Goal: Information Seeking & Learning: Learn about a topic

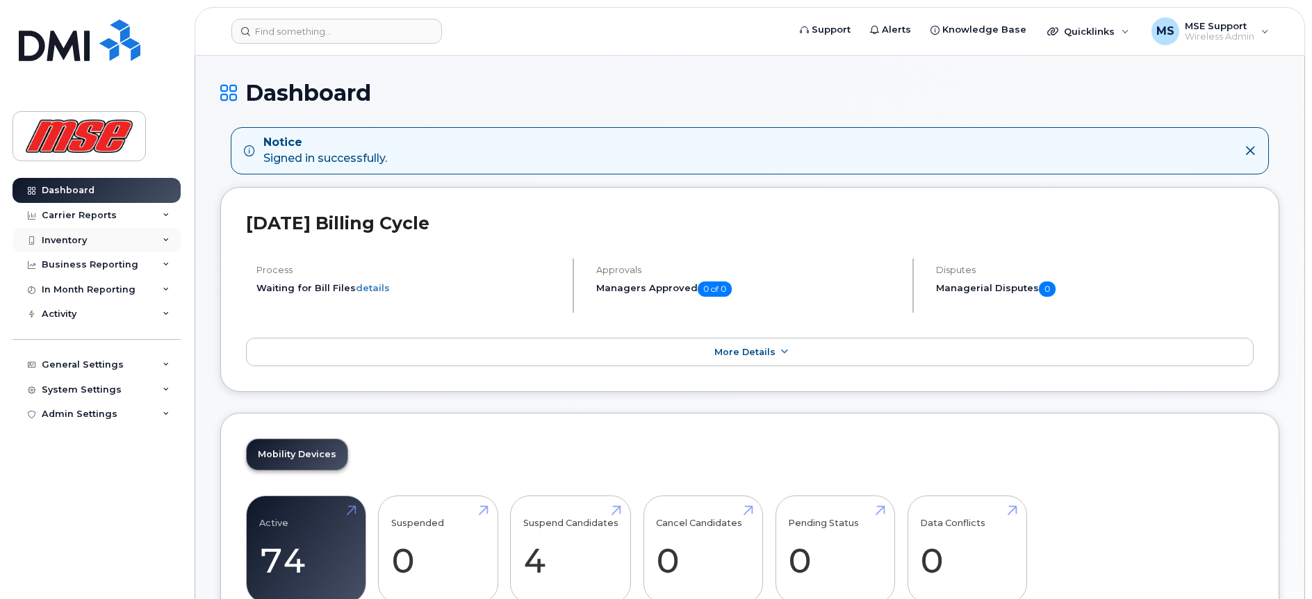
click at [87, 245] on div "Inventory" at bounding box center [97, 240] width 168 height 25
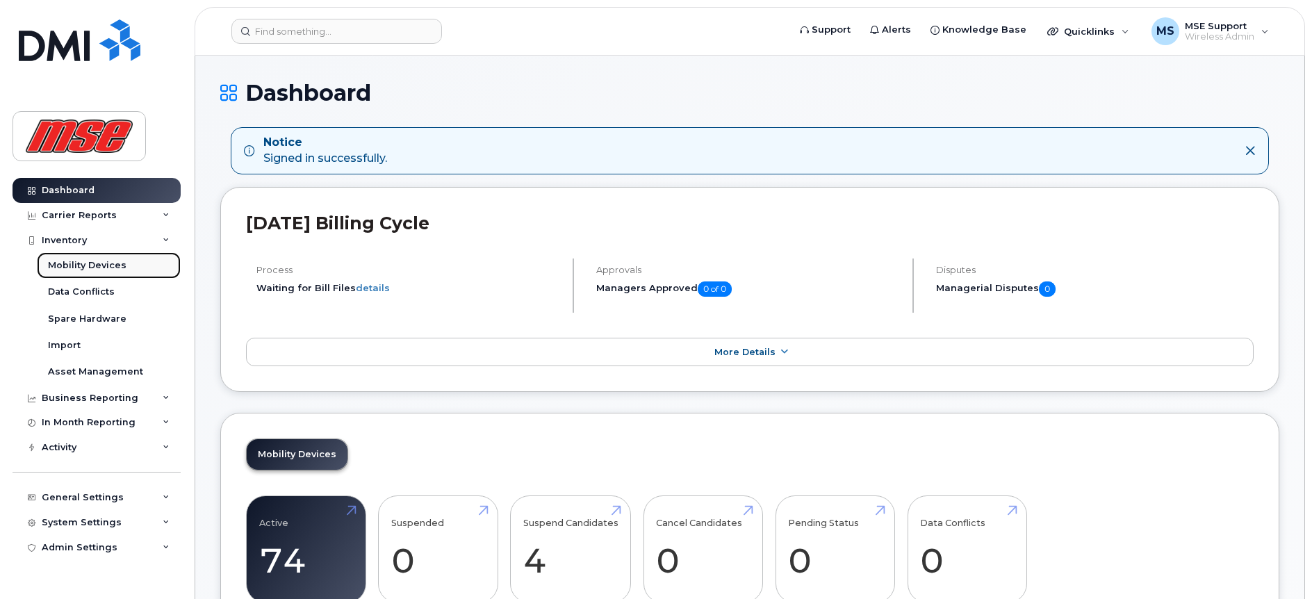
click at [90, 270] on div "Mobility Devices" at bounding box center [87, 265] width 79 height 13
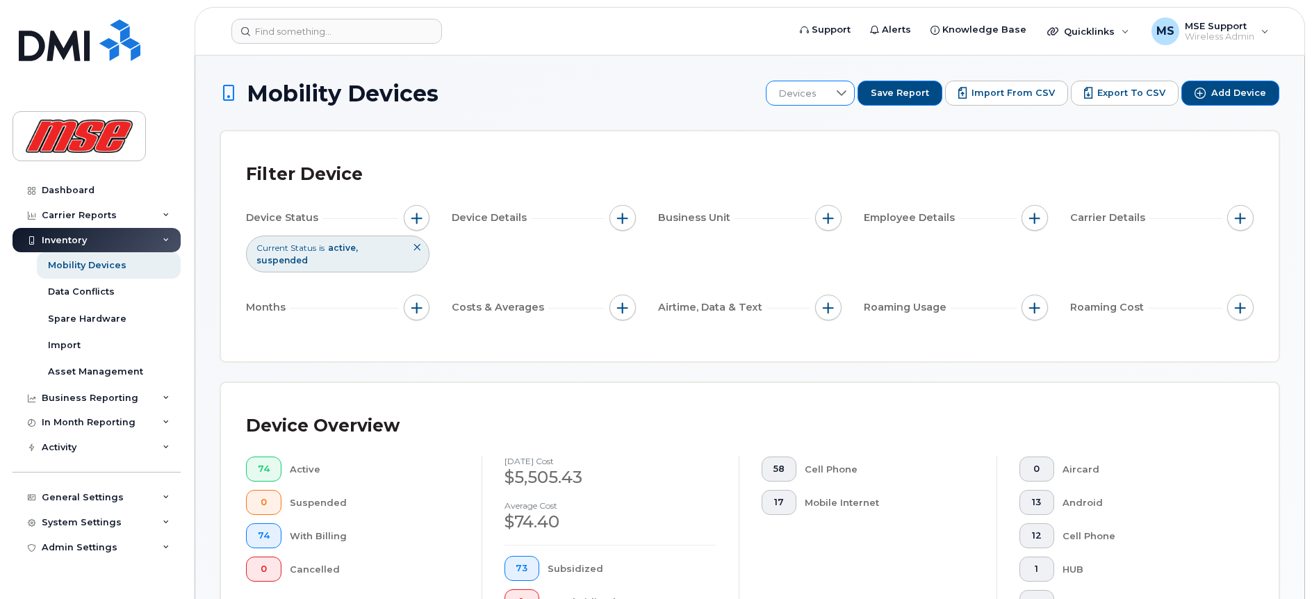
click at [847, 95] on icon at bounding box center [841, 93] width 11 height 11
click at [850, 134] on input "text" at bounding box center [859, 130] width 135 height 25
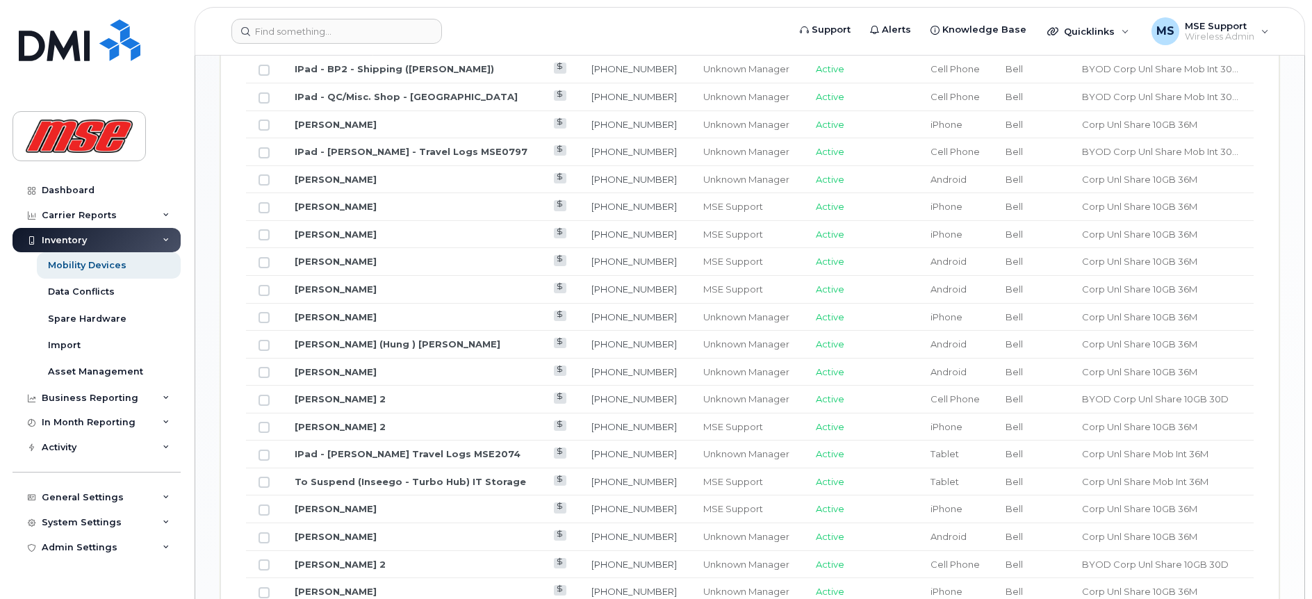
scroll to position [973, 0]
click at [94, 368] on div "Asset Management" at bounding box center [95, 371] width 95 height 13
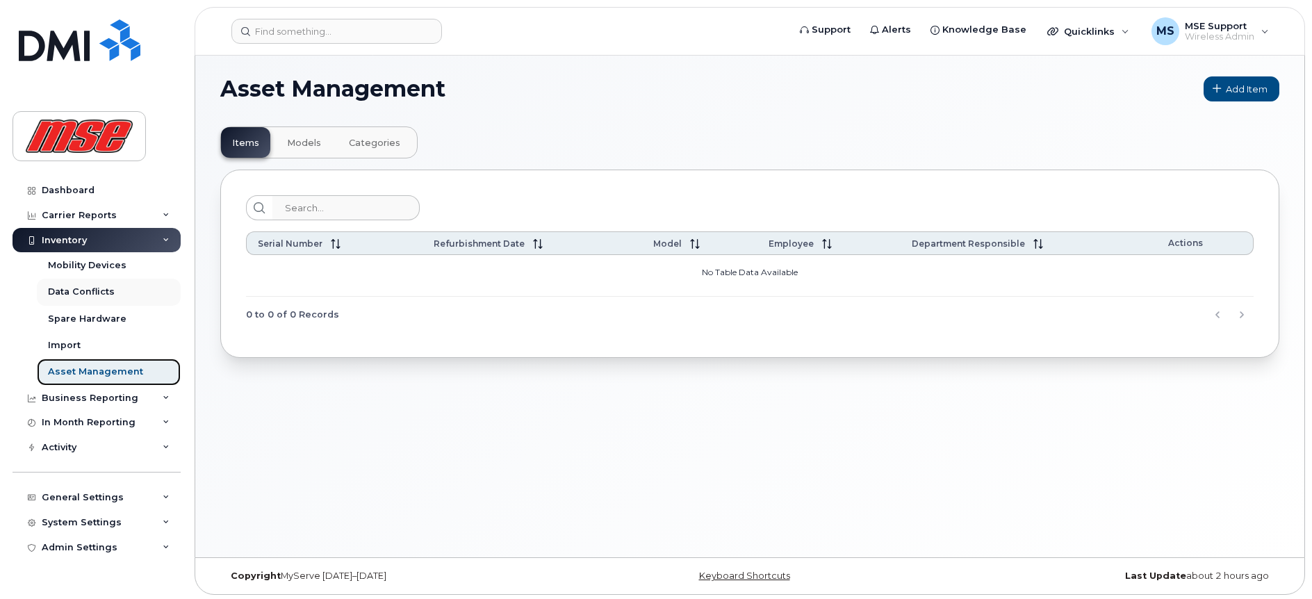
scroll to position [7, 0]
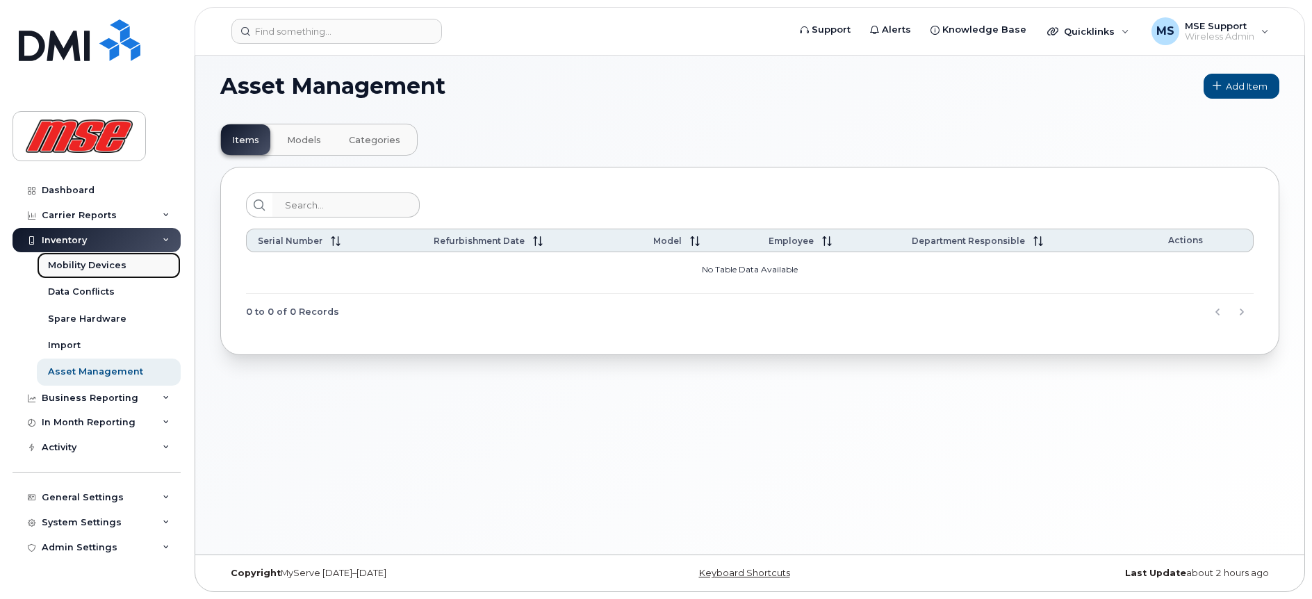
click at [104, 270] on div "Mobility Devices" at bounding box center [87, 265] width 79 height 13
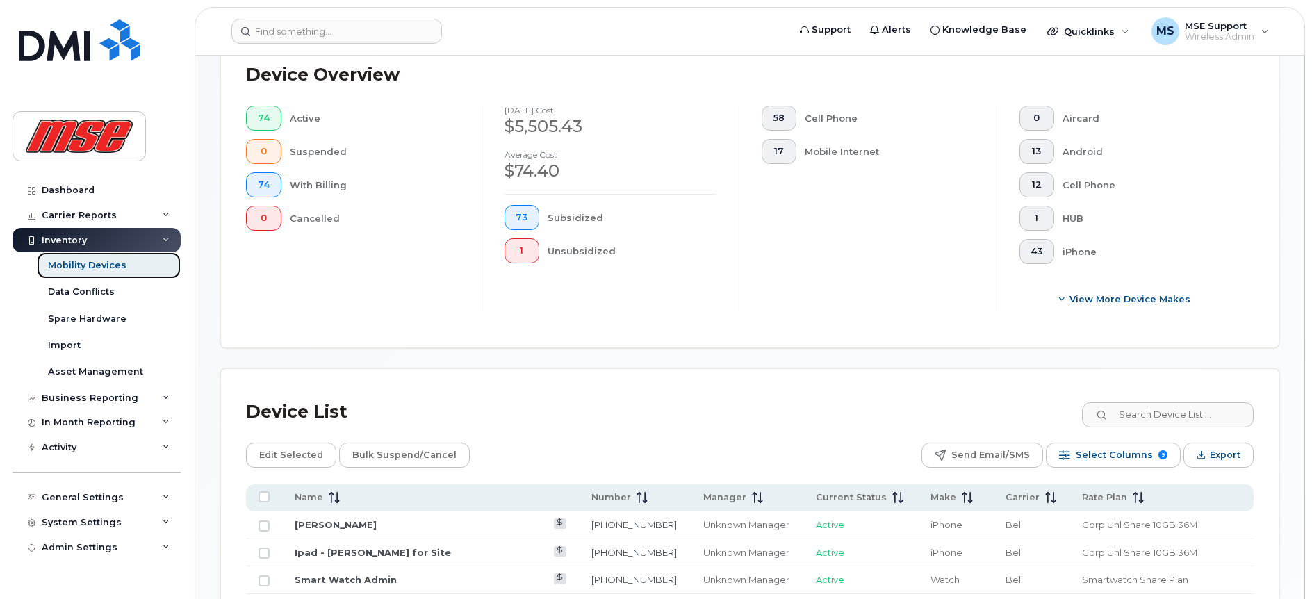
scroll to position [347, 0]
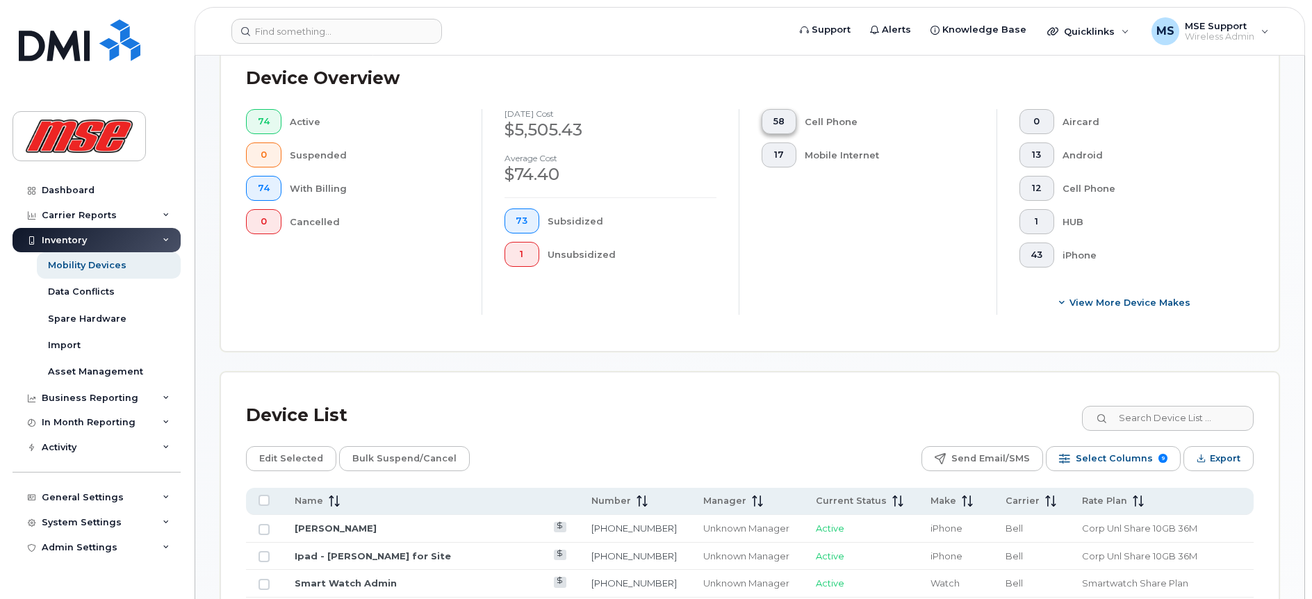
click at [777, 121] on span "58" at bounding box center [778, 121] width 11 height 11
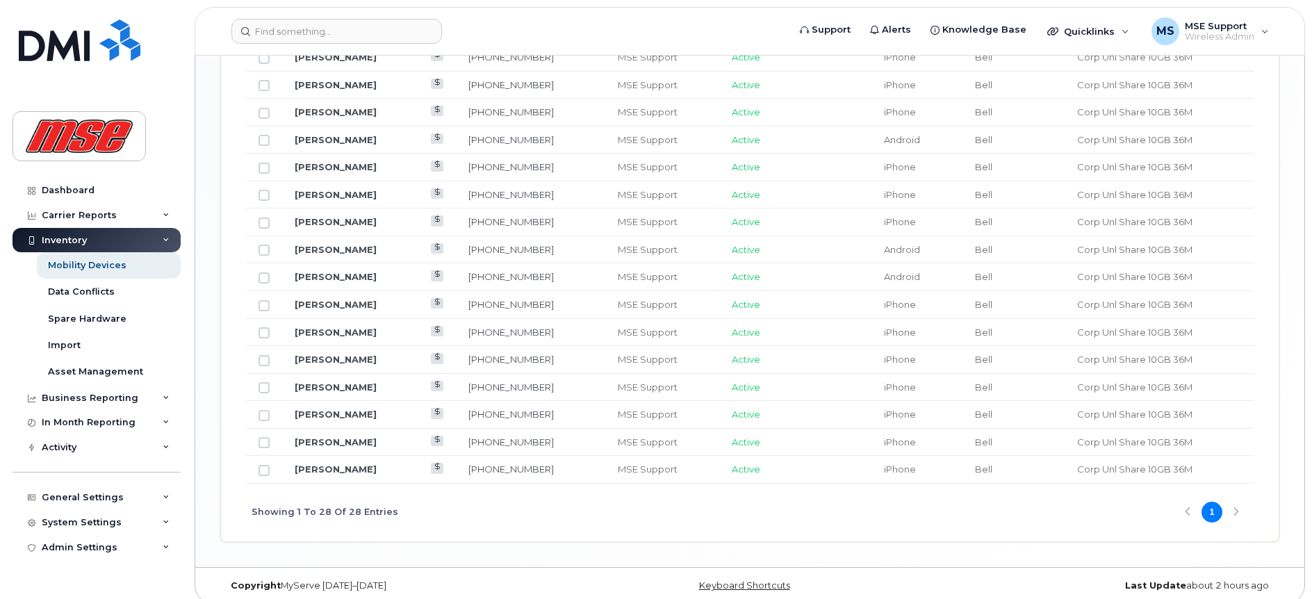
scroll to position [1190, 0]
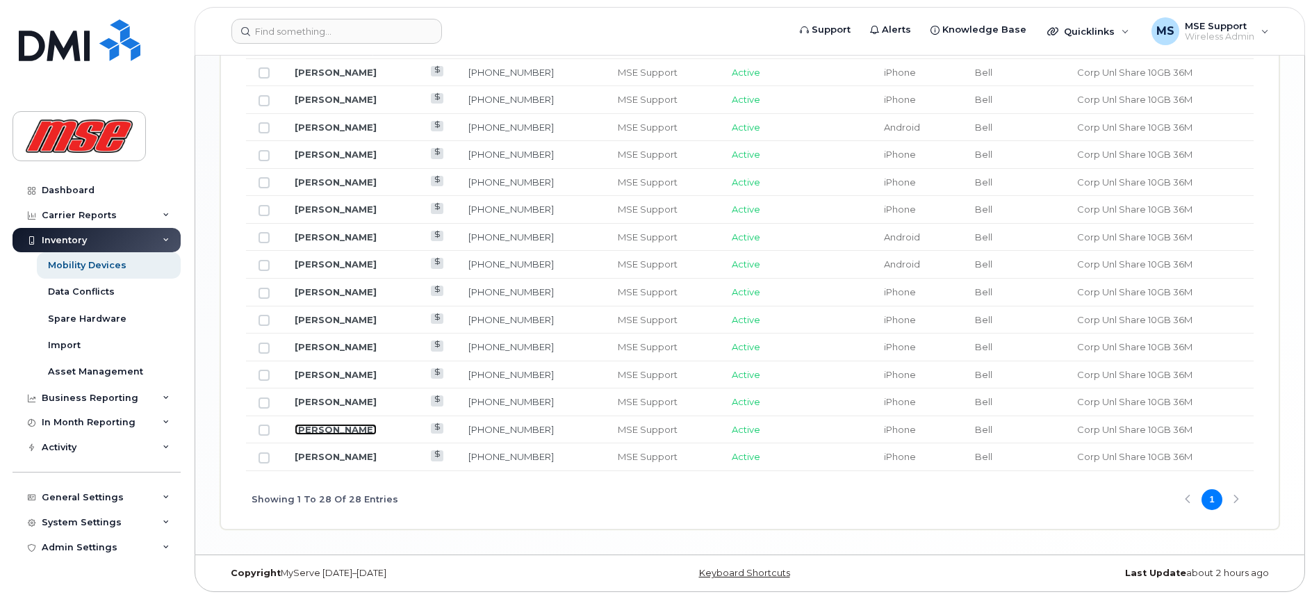
drag, startPoint x: 343, startPoint y: 429, endPoint x: 355, endPoint y: 422, distance: 14.3
click at [342, 429] on link "[PERSON_NAME]" at bounding box center [336, 429] width 82 height 11
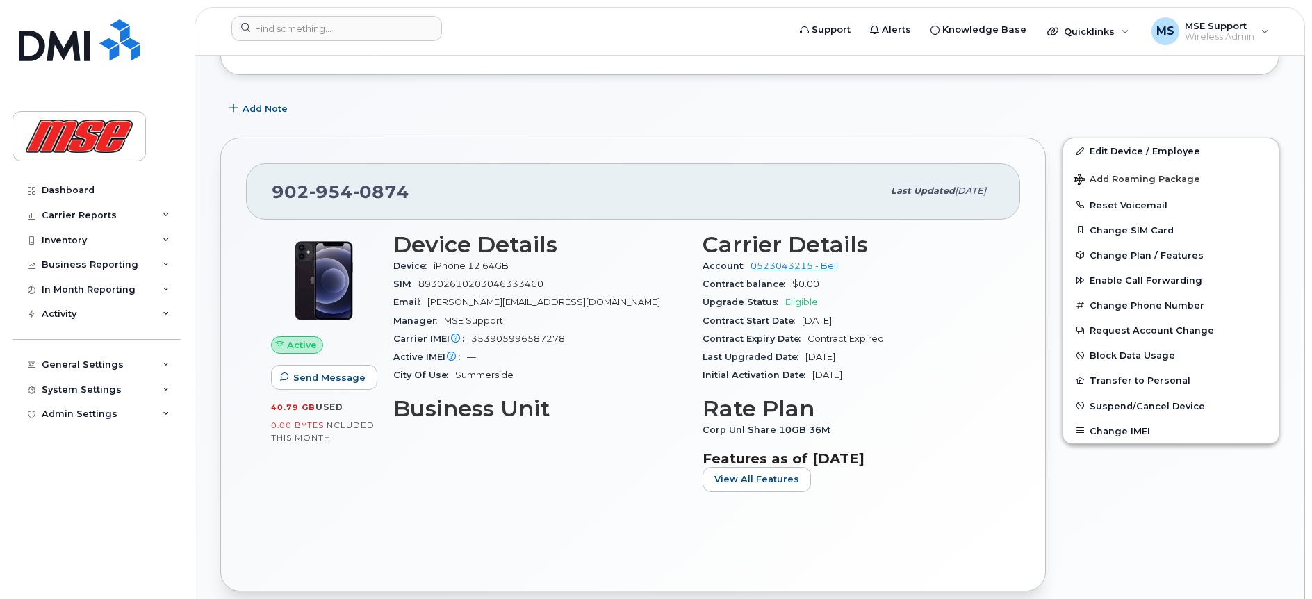
scroll to position [208, 0]
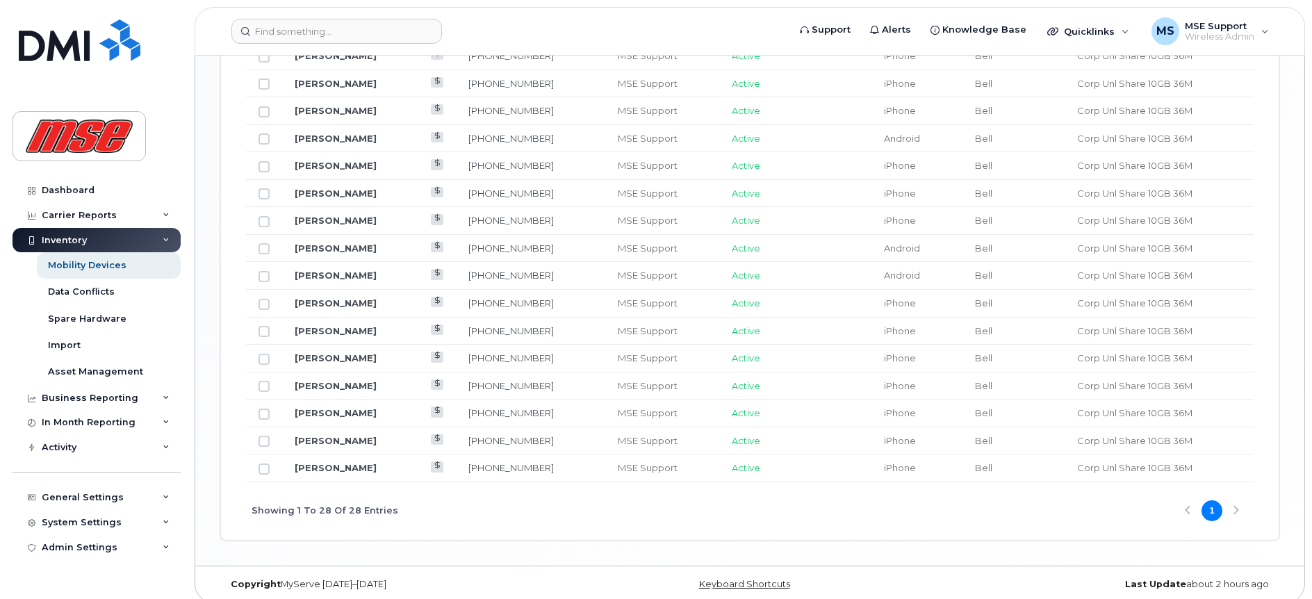
scroll to position [1181, 0]
click at [1235, 509] on div "Showing 1 To 28 Of 28 Entries 1" at bounding box center [749, 509] width 1007 height 58
click at [1235, 508] on div "Showing 1 To 28 Of 28 Entries 1" at bounding box center [749, 509] width 1007 height 58
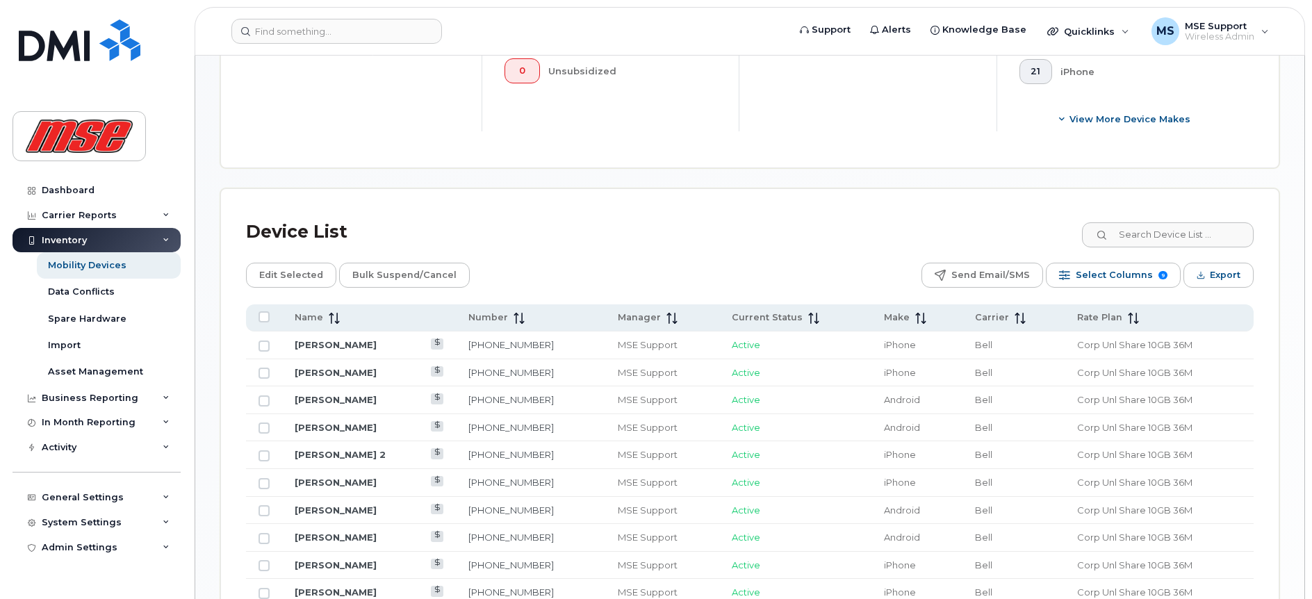
scroll to position [278, 0]
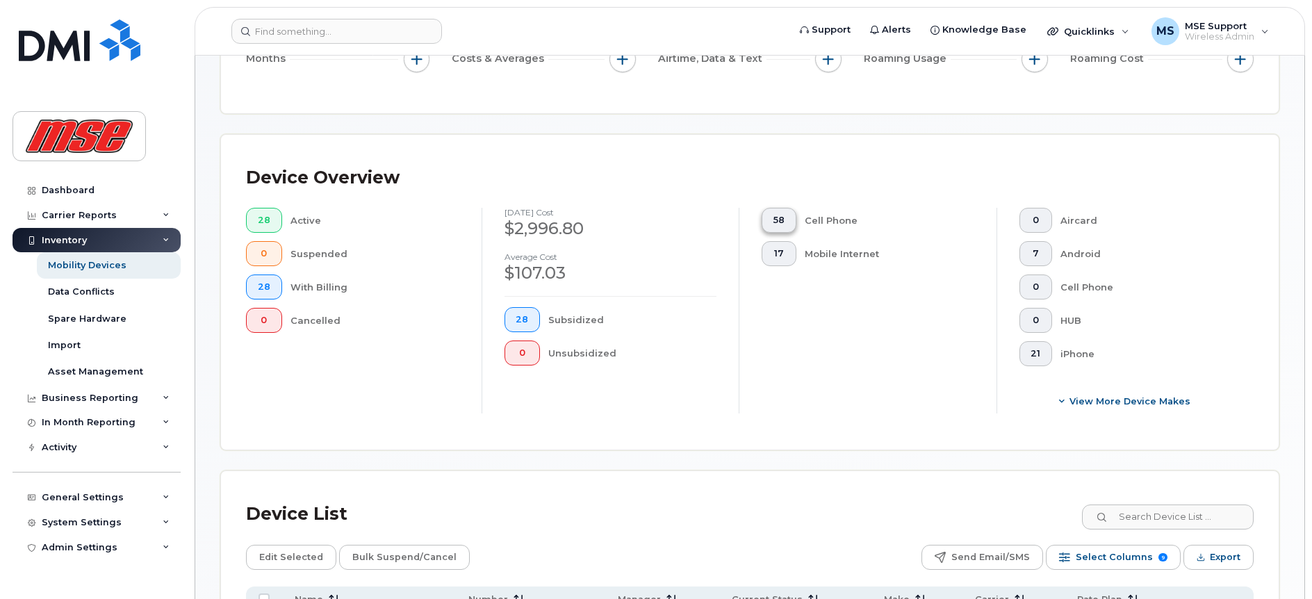
click at [777, 224] on span "58" at bounding box center [778, 220] width 11 height 11
click at [783, 217] on span "58" at bounding box center [778, 220] width 11 height 11
click at [776, 220] on span "58" at bounding box center [778, 220] width 11 height 11
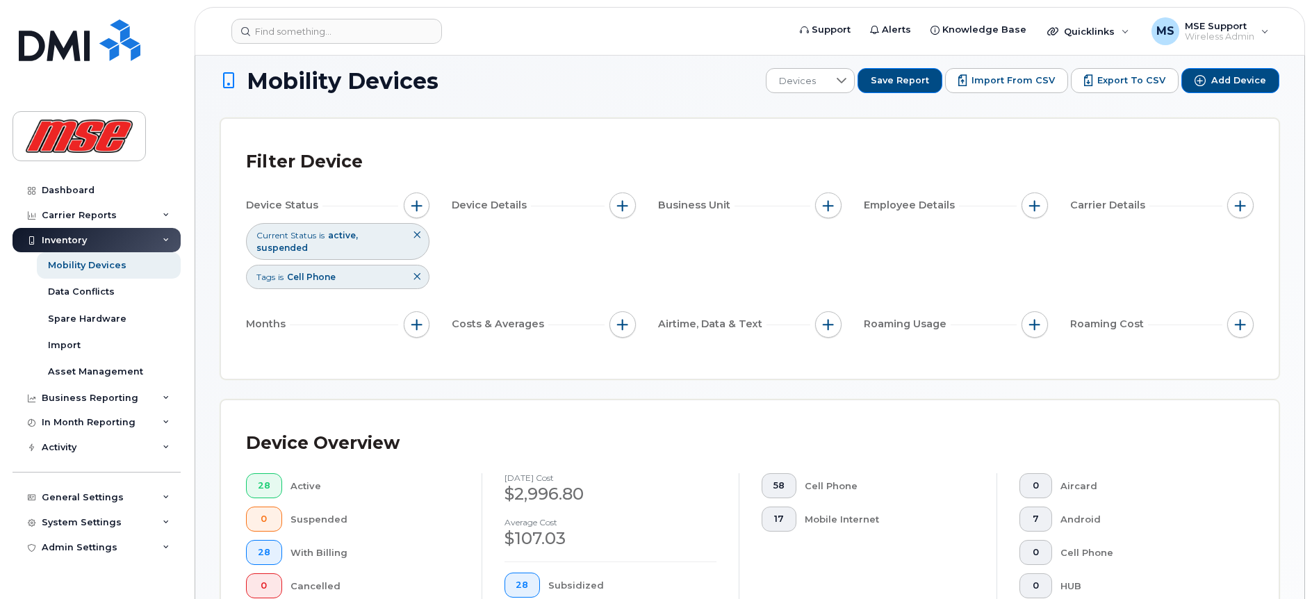
scroll to position [0, 0]
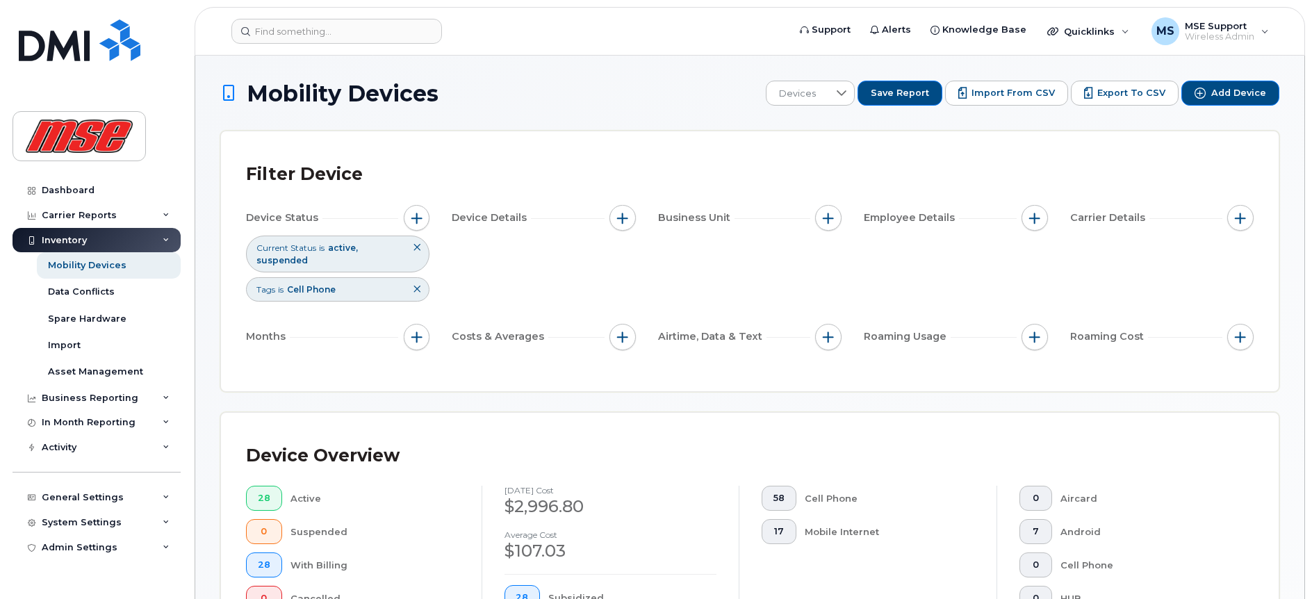
click at [415, 249] on icon at bounding box center [417, 247] width 8 height 8
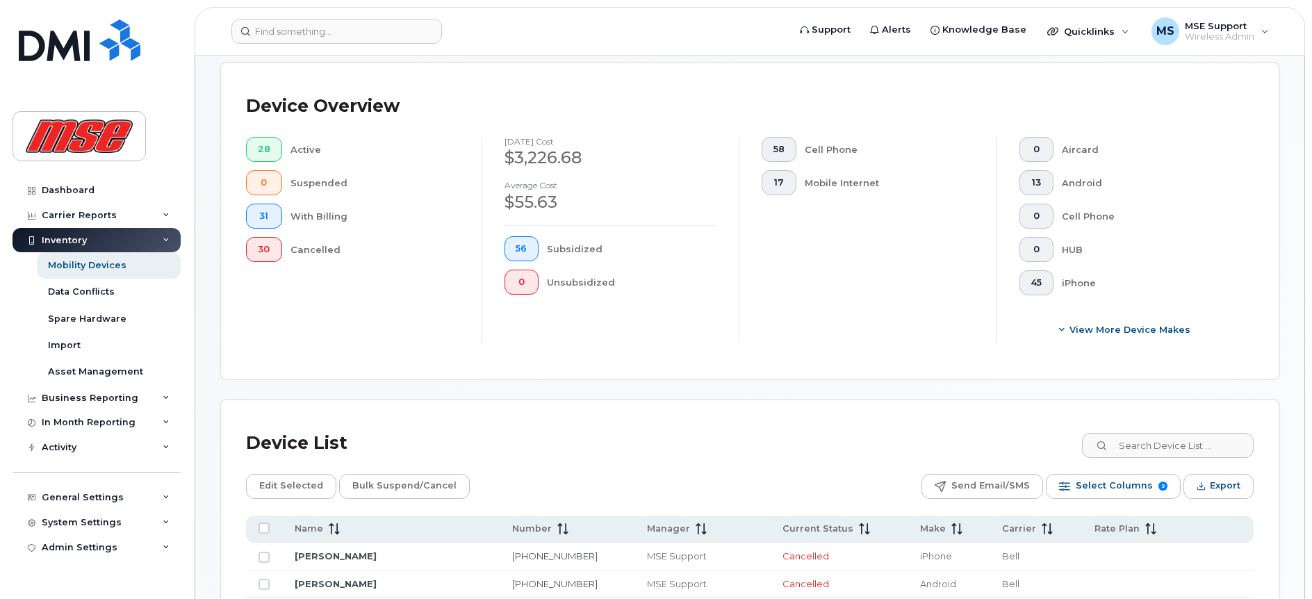
scroll to position [295, 0]
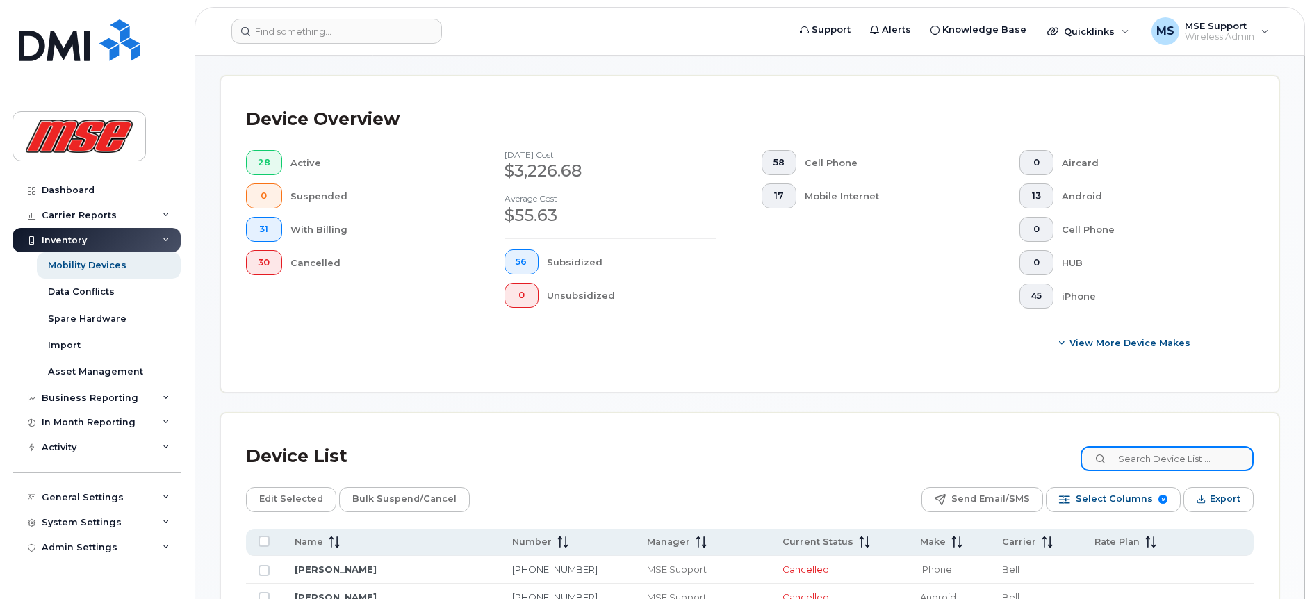
click at [1187, 454] on input at bounding box center [1166, 458] width 173 height 25
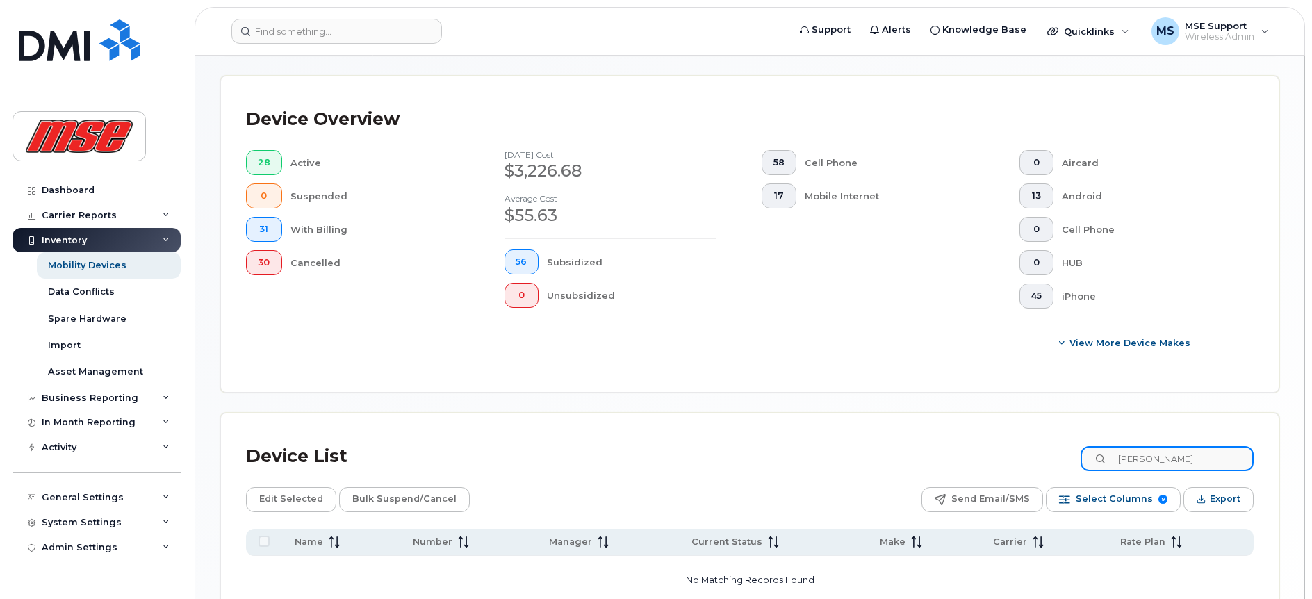
type input "brett"
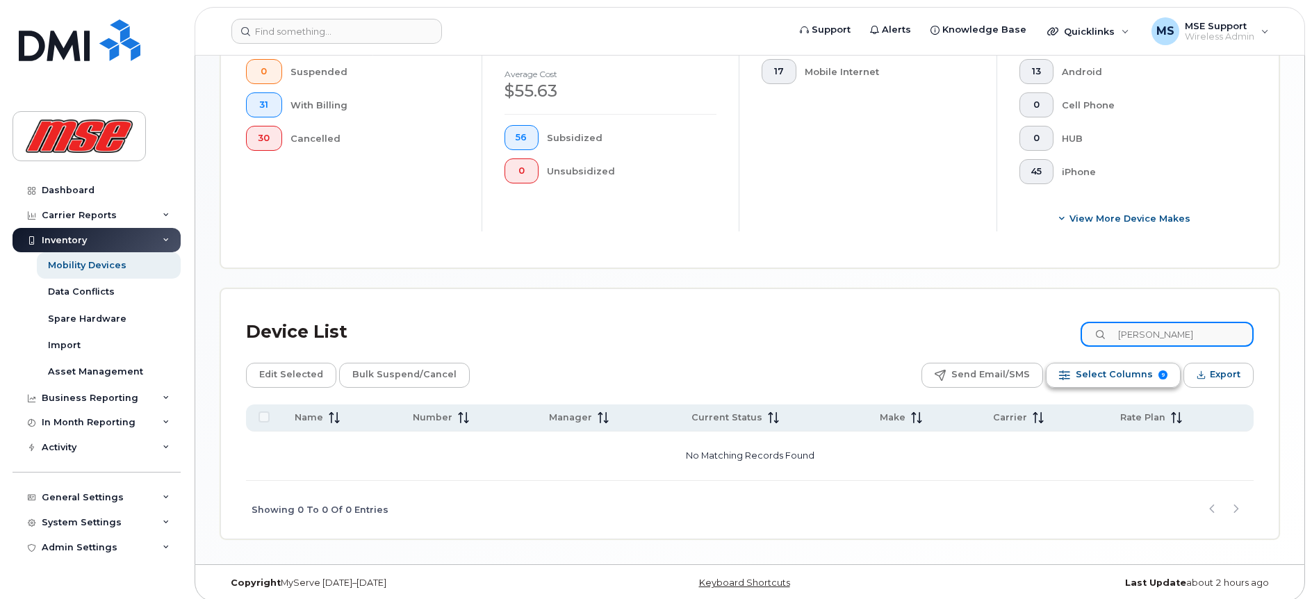
scroll to position [429, 0]
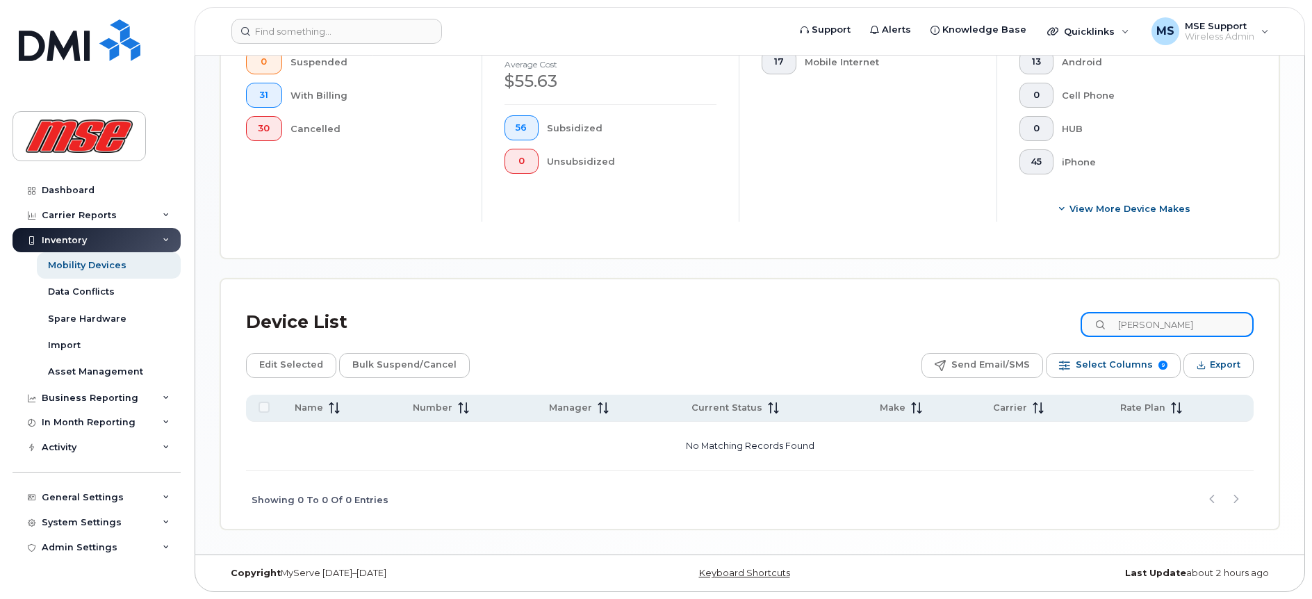
drag, startPoint x: 1169, startPoint y: 329, endPoint x: 1022, endPoint y: 304, distance: 148.7
click at [1022, 304] on div "Device List brett" at bounding box center [749, 322] width 1007 height 36
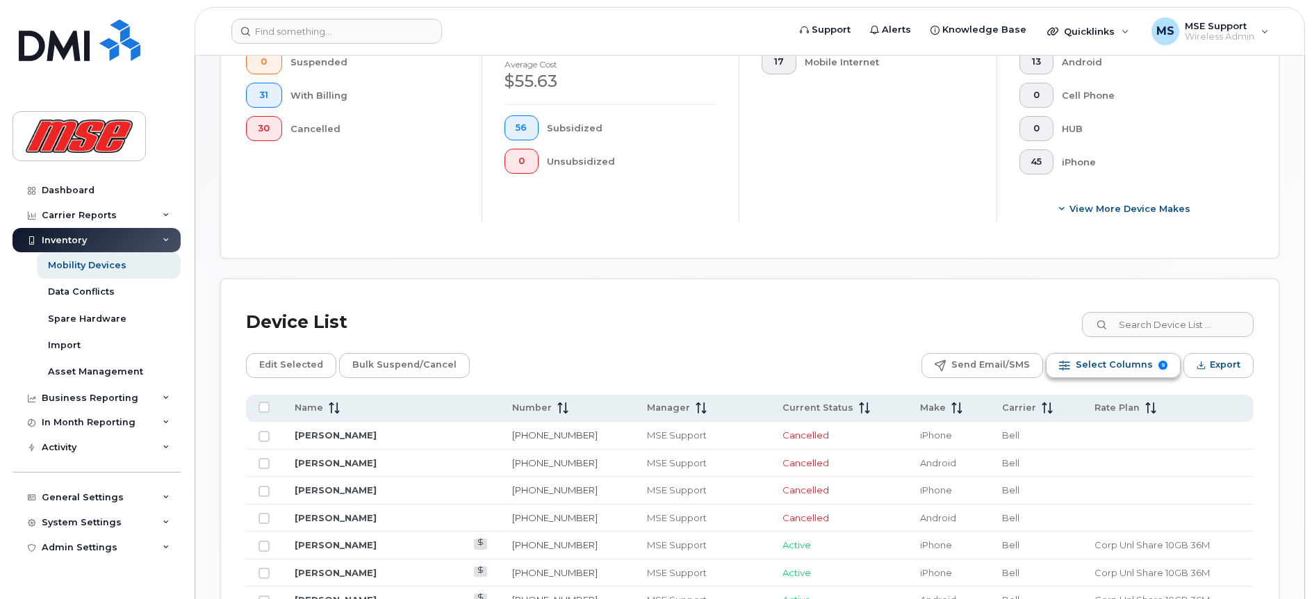
click at [1139, 366] on span "Select Columns" at bounding box center [1113, 364] width 77 height 21
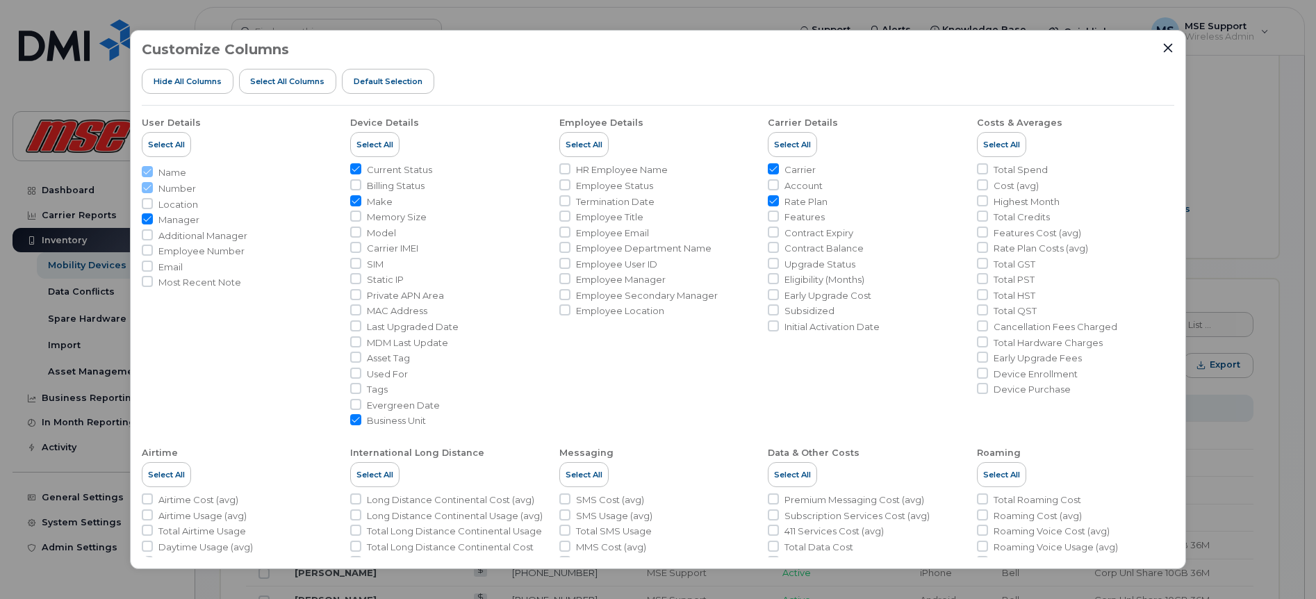
click at [1171, 41] on div "Customize Columns Hide All Columns Select all Columns Default Selection User De…" at bounding box center [658, 299] width 1056 height 539
click at [1168, 47] on icon "Close" at bounding box center [1167, 47] width 11 height 11
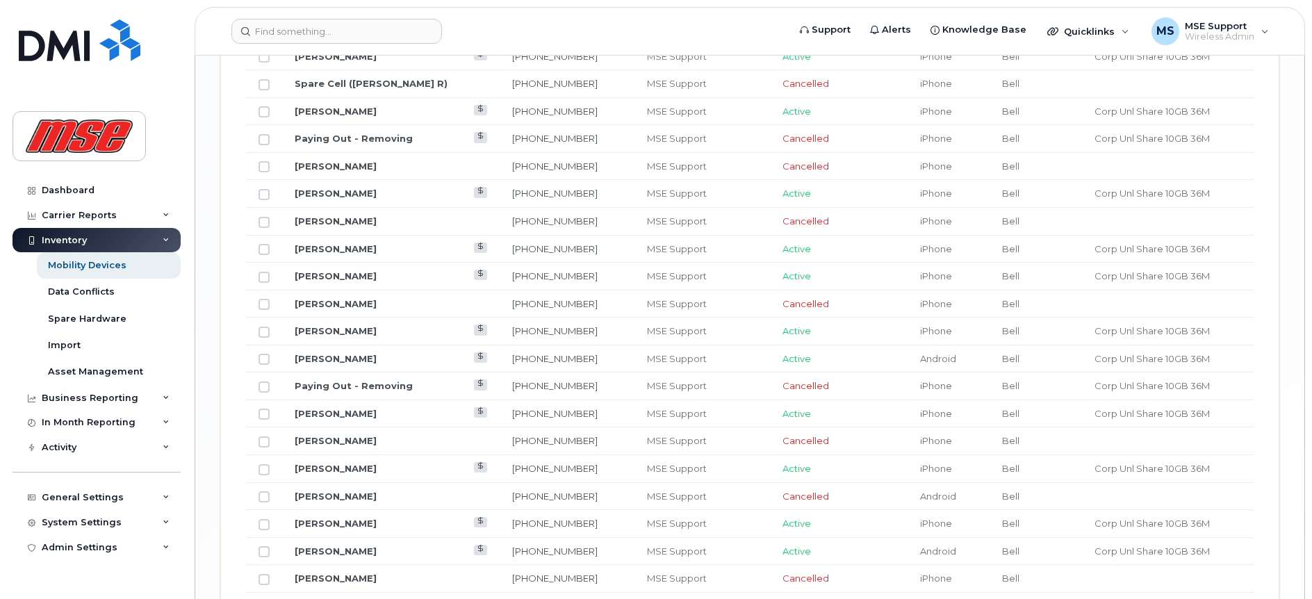
scroll to position [1754, 0]
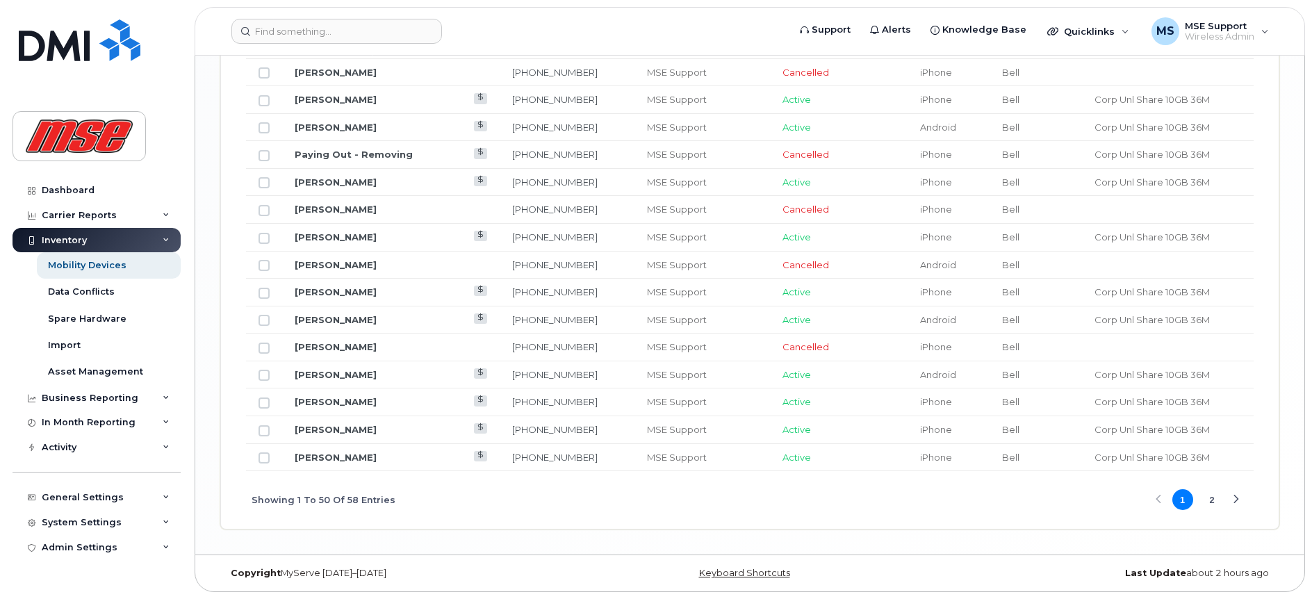
click at [1212, 499] on button "2" at bounding box center [1211, 499] width 21 height 21
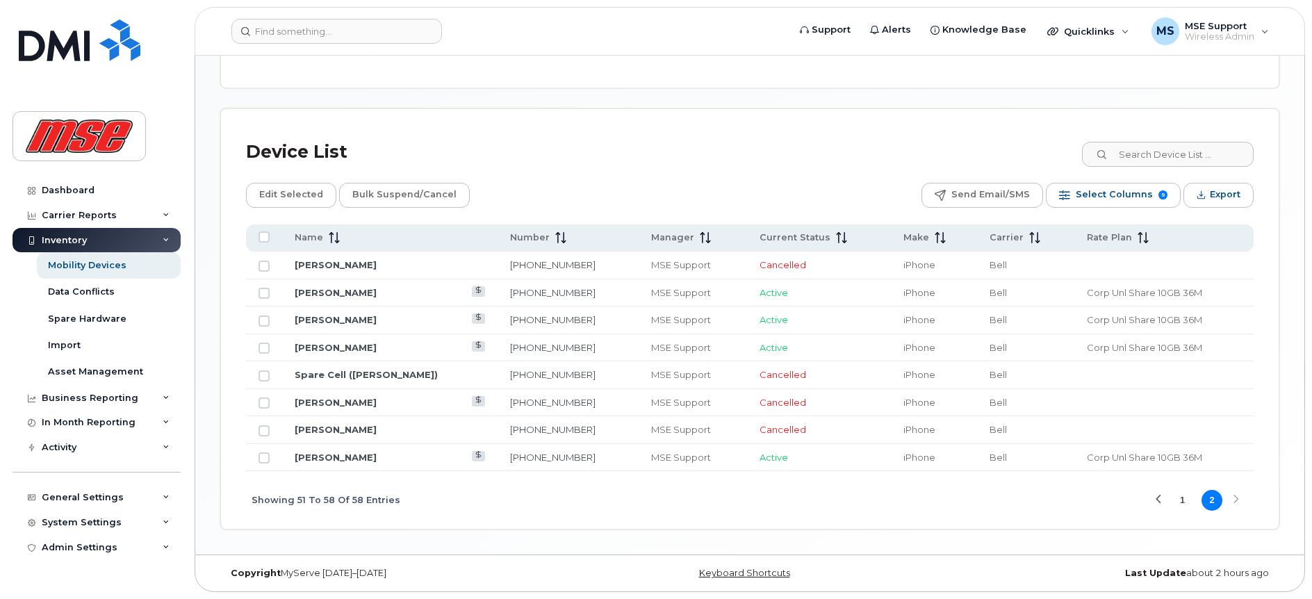
click at [1181, 500] on button "1" at bounding box center [1182, 500] width 21 height 21
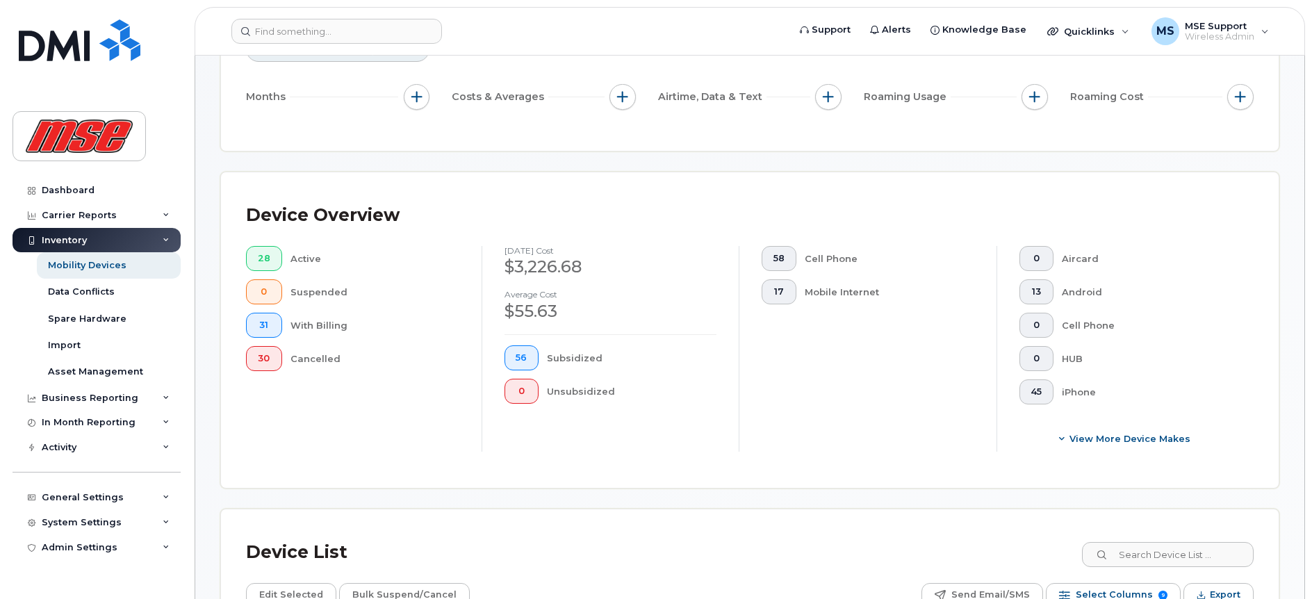
scroll to position [183, 0]
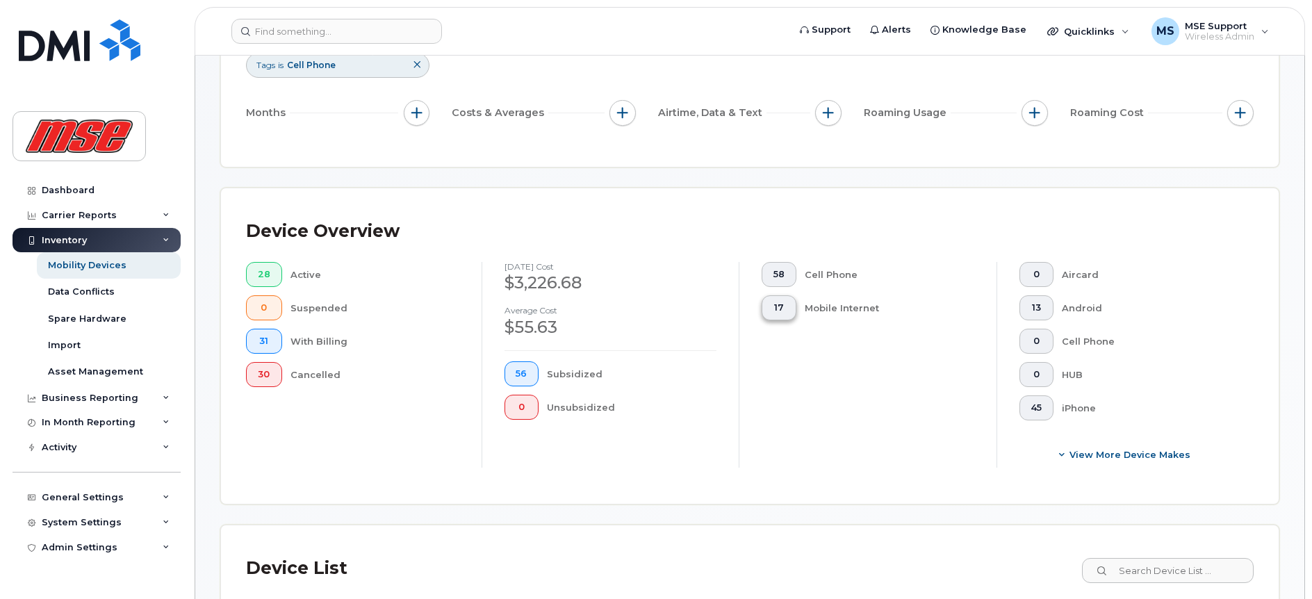
click at [773, 305] on span "17" at bounding box center [778, 307] width 11 height 11
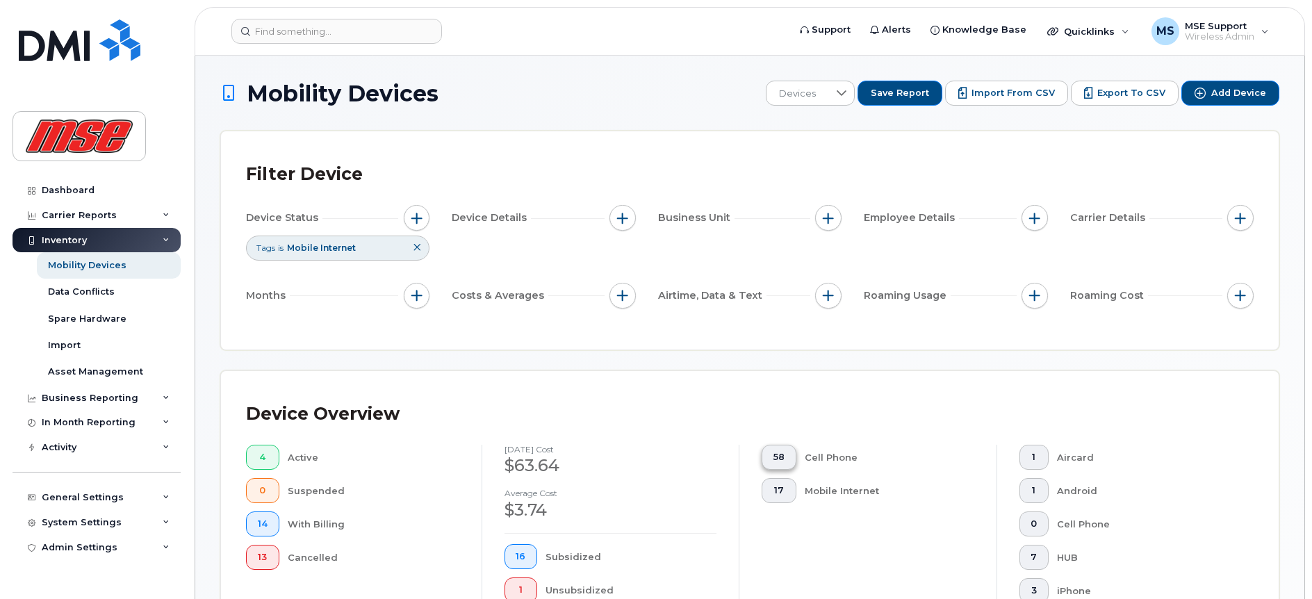
click at [780, 458] on span "58" at bounding box center [778, 457] width 11 height 11
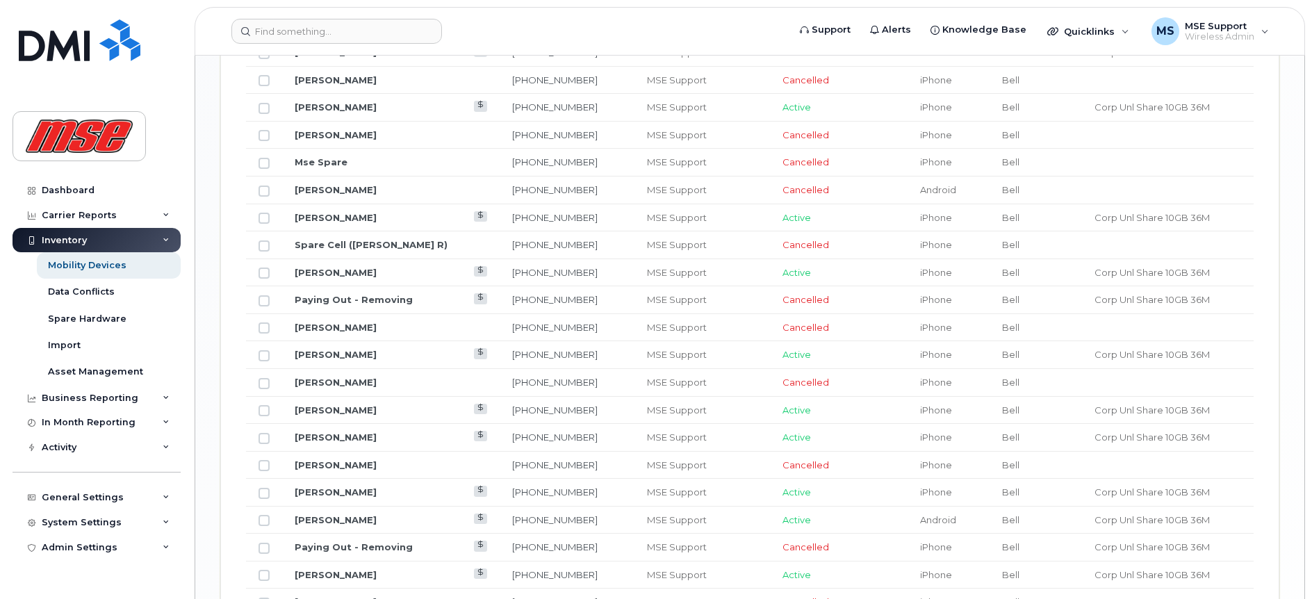
scroll to position [1754, 0]
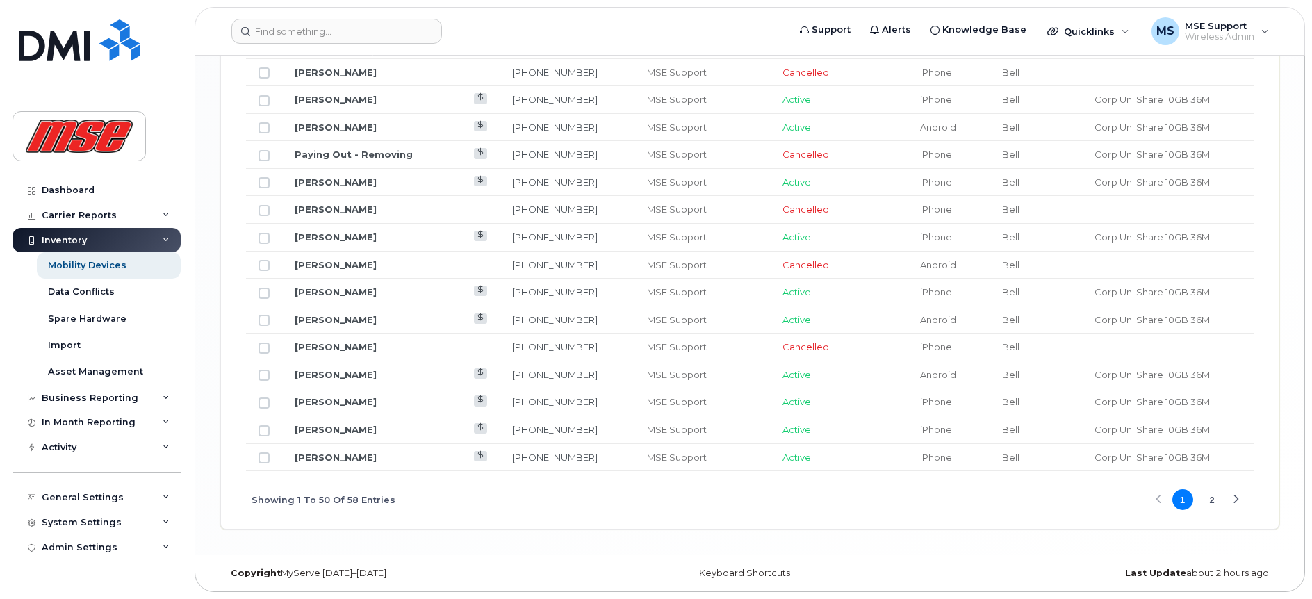
click at [1239, 497] on div "Next Page" at bounding box center [1235, 499] width 9 height 9
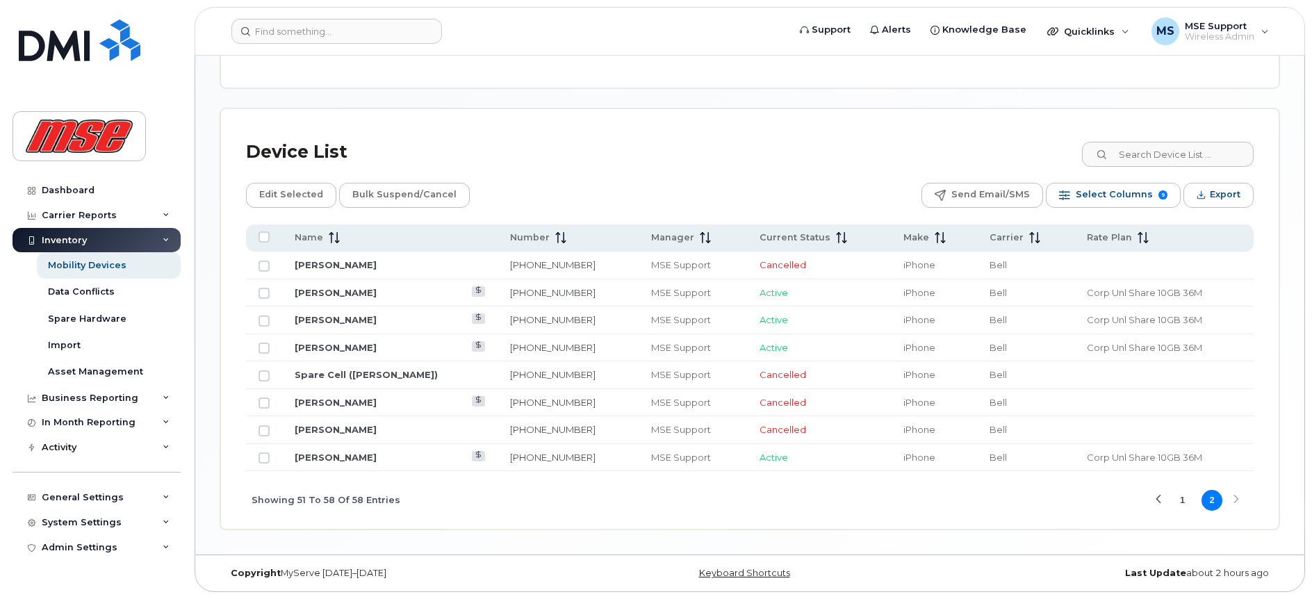
click at [1178, 502] on button "1" at bounding box center [1182, 500] width 21 height 21
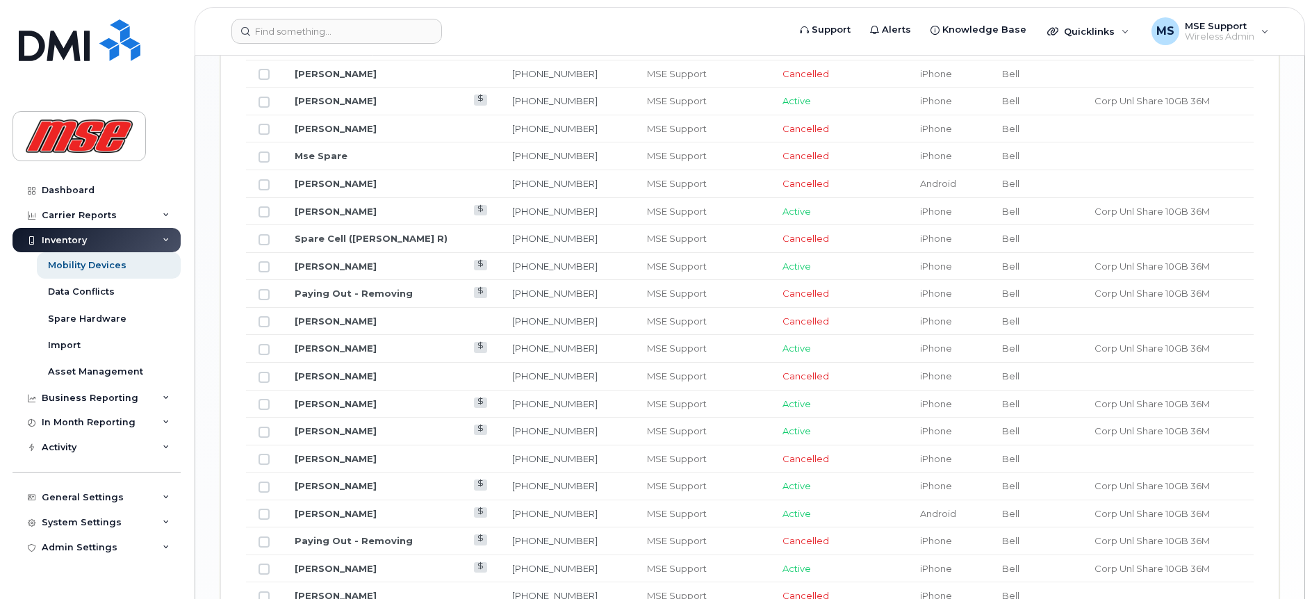
scroll to position [1737, 0]
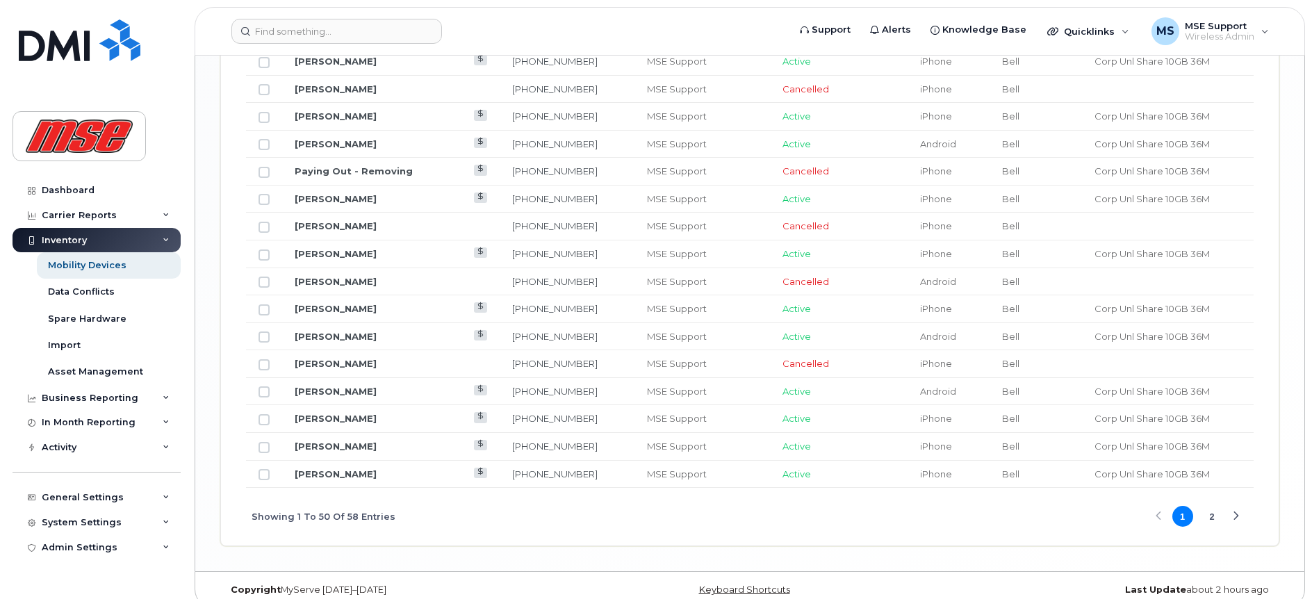
click at [1212, 516] on button "2" at bounding box center [1211, 516] width 21 height 21
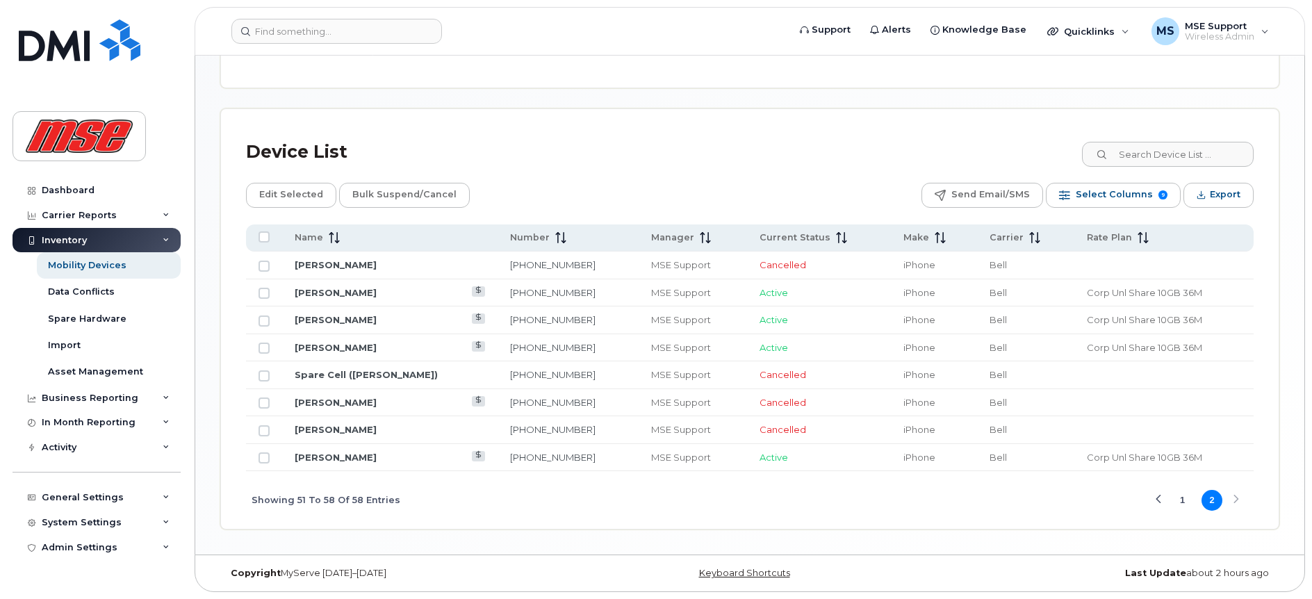
scroll to position [599, 0]
click at [1181, 498] on button "1" at bounding box center [1182, 500] width 21 height 21
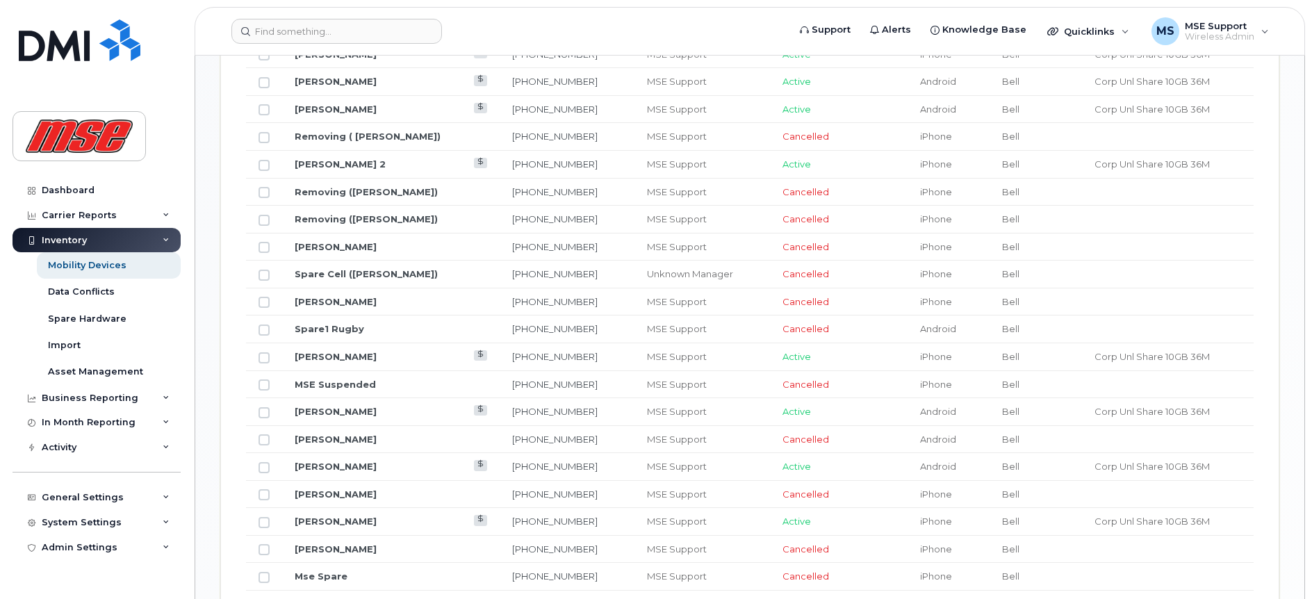
scroll to position [946, 0]
